Goal: Navigation & Orientation: Understand site structure

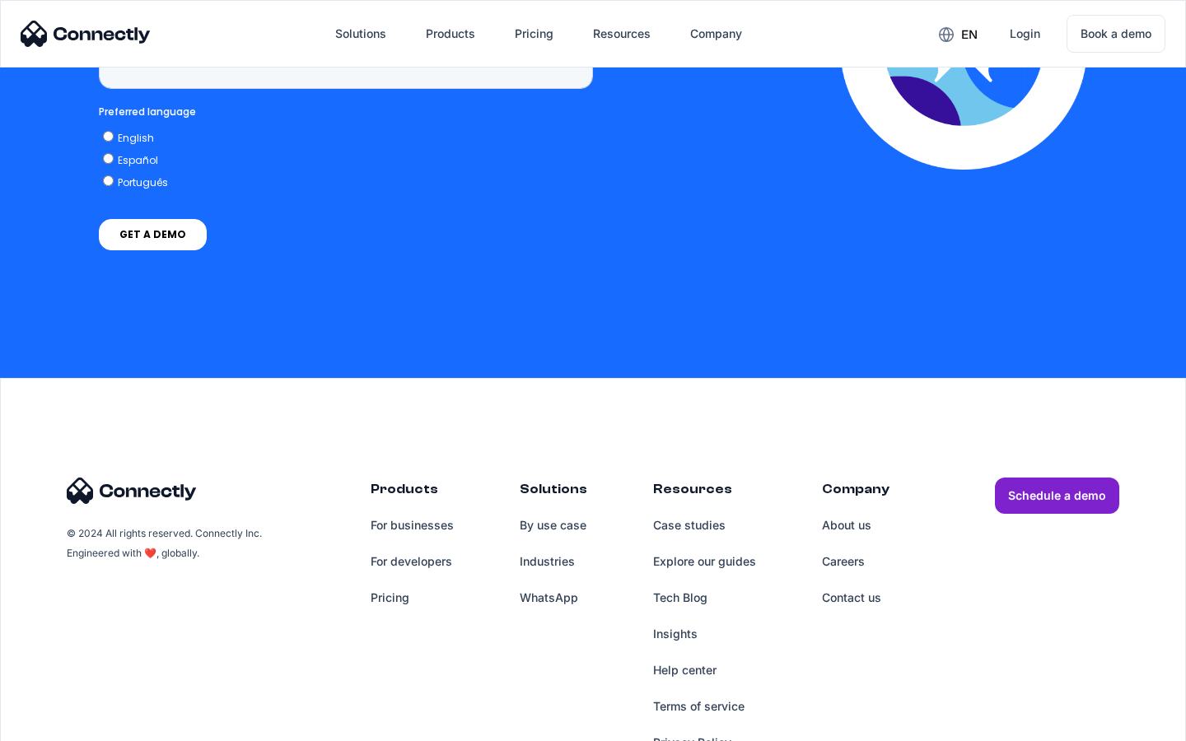
scroll to position [4194, 0]
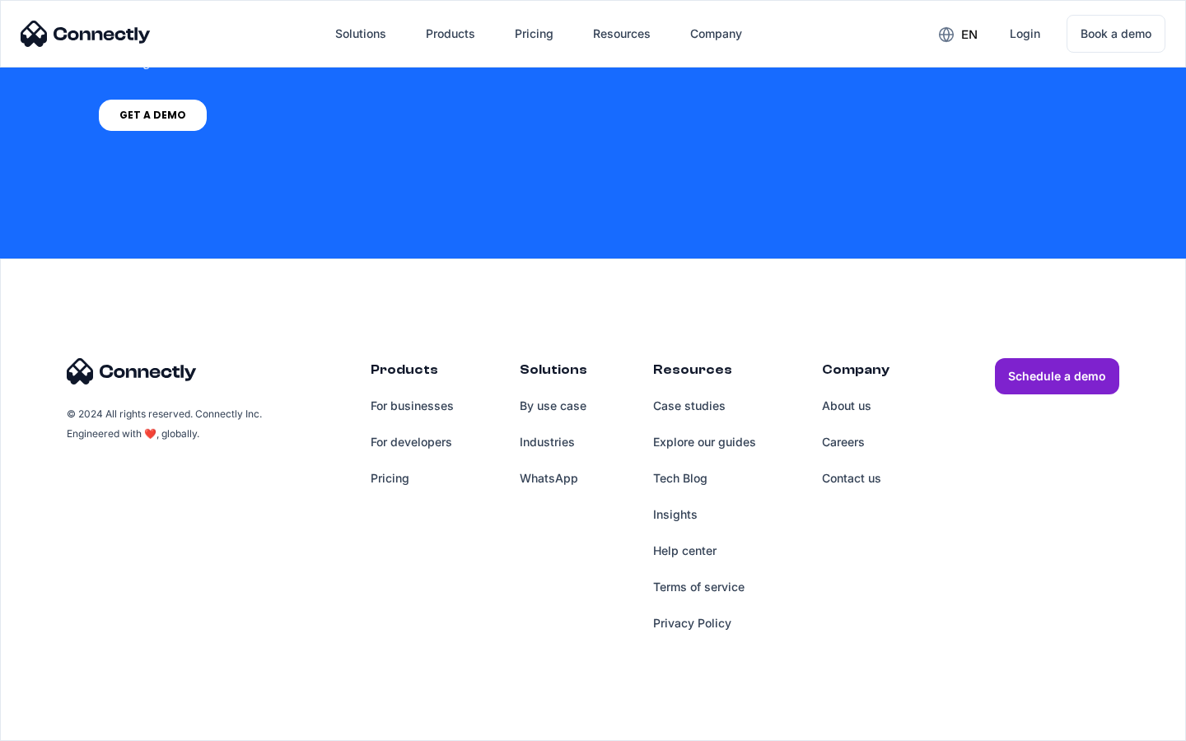
scroll to position [4804, 0]
